Goal: Task Accomplishment & Management: Use online tool/utility

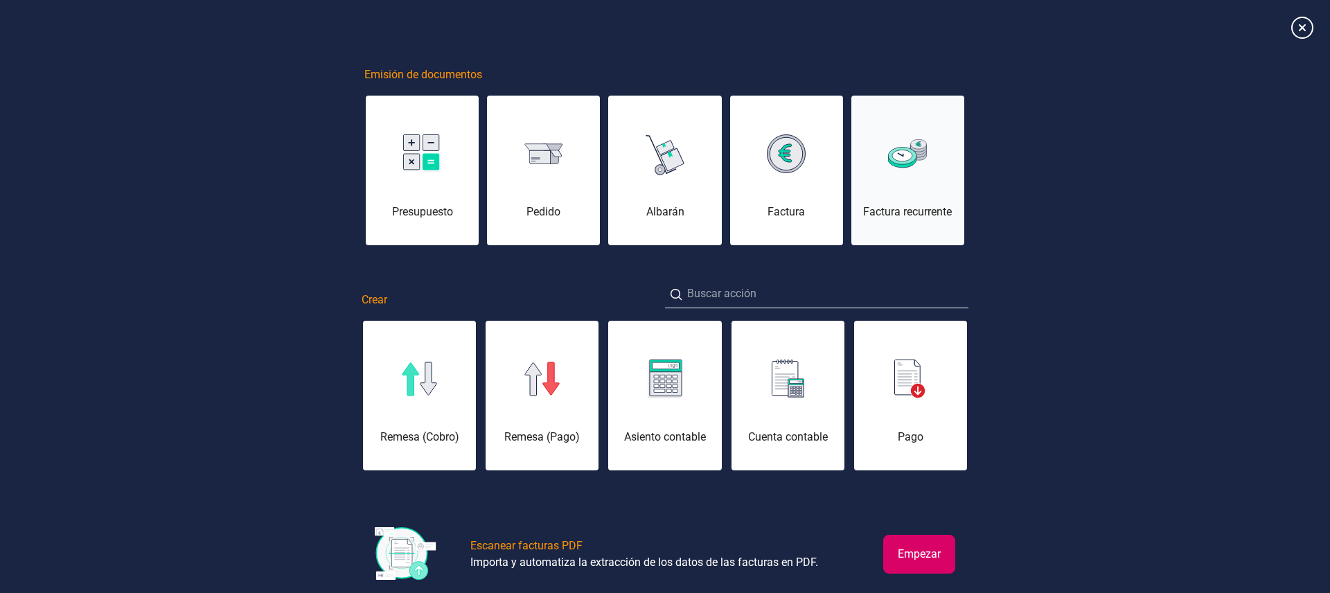
scroll to position [0, 69]
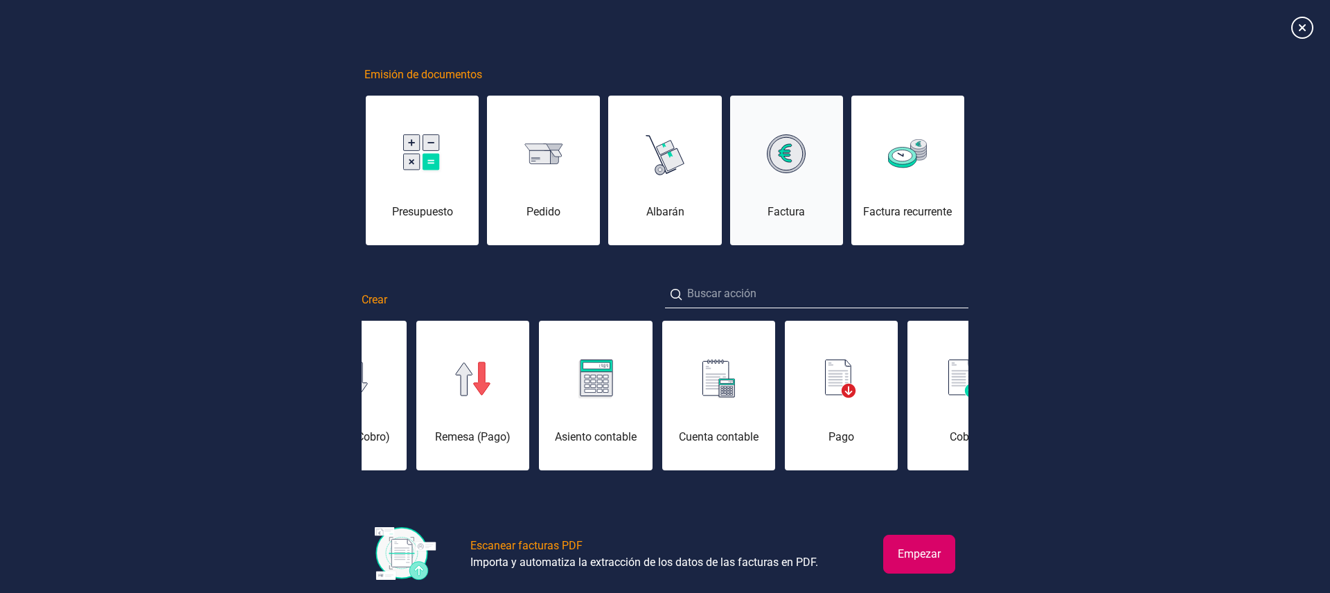
click at [802, 186] on div "Factura" at bounding box center [786, 178] width 113 height 83
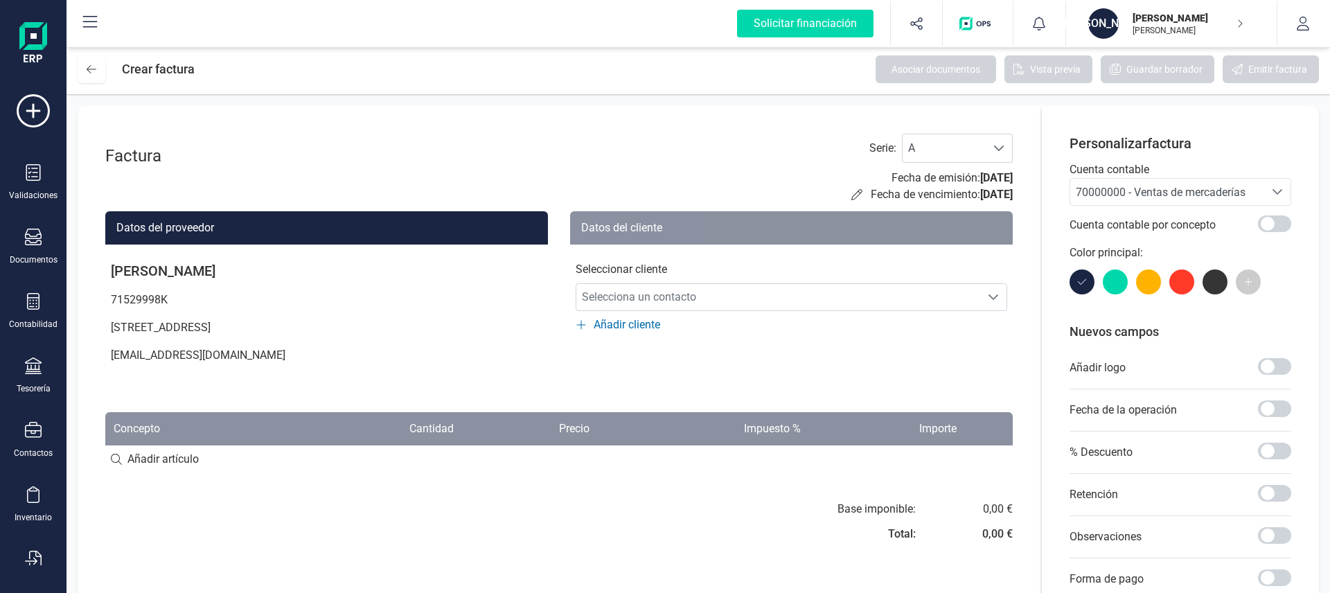
click at [174, 459] on input at bounding box center [559, 459] width 908 height 28
type input "asdasd"
click at [418, 467] on div "+ Añadir artículo : asdasd" at bounding box center [559, 458] width 908 height 29
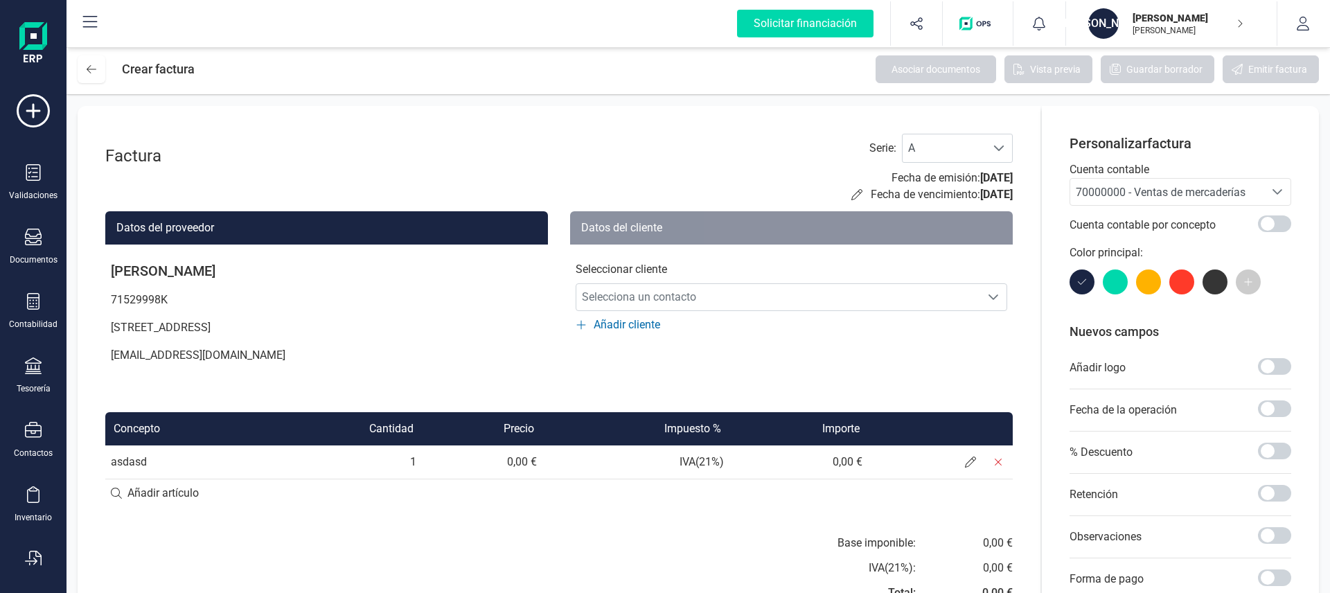
click at [518, 466] on td "0,00 €" at bounding box center [482, 461] width 121 height 33
click at [520, 465] on td "0,00 €" at bounding box center [482, 461] width 121 height 33
click at [966, 468] on span at bounding box center [971, 462] width 28 height 28
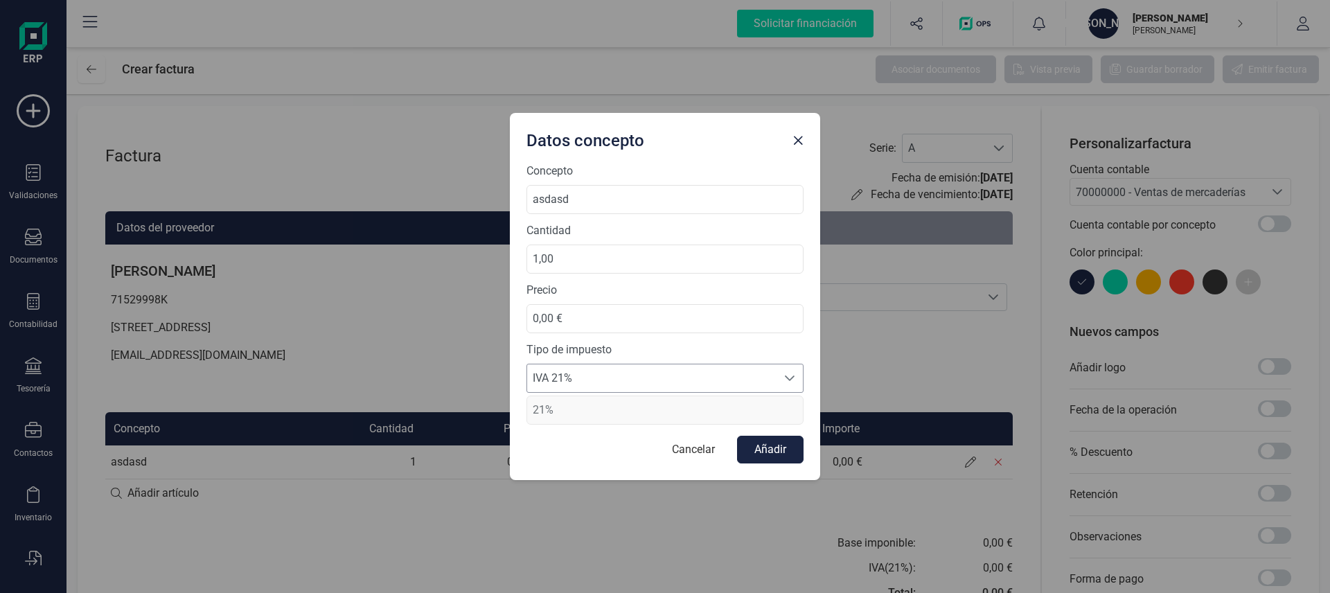
click at [630, 367] on span "IVA 21%" at bounding box center [651, 378] width 249 height 28
